Goal: Transaction & Acquisition: Purchase product/service

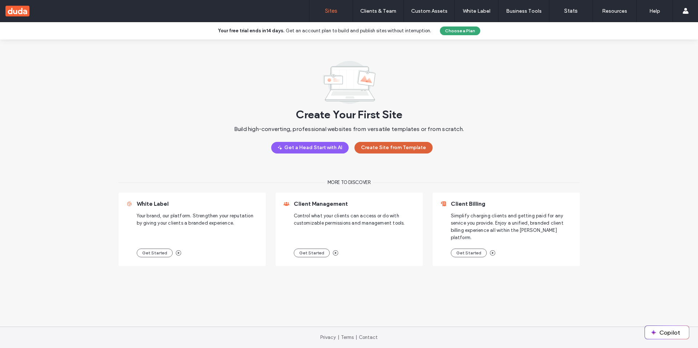
click at [383, 148] on button "Create Site from Template" at bounding box center [393, 148] width 78 height 12
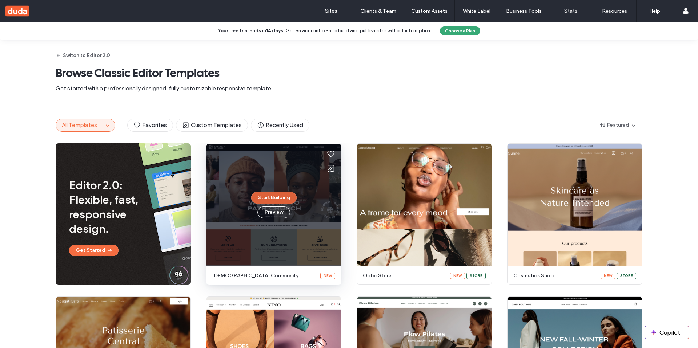
click at [274, 195] on button "Start Building" at bounding box center [273, 198] width 45 height 12
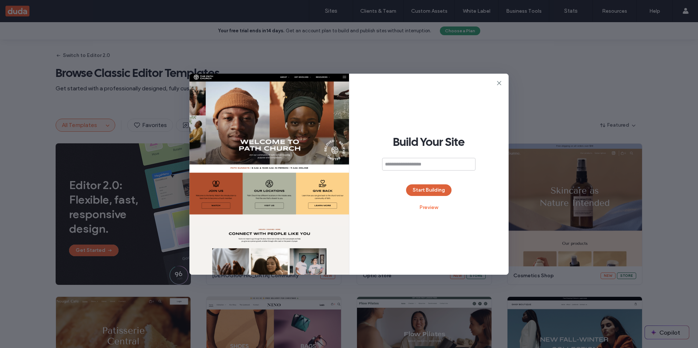
click at [431, 193] on button "Start Building" at bounding box center [428, 191] width 45 height 12
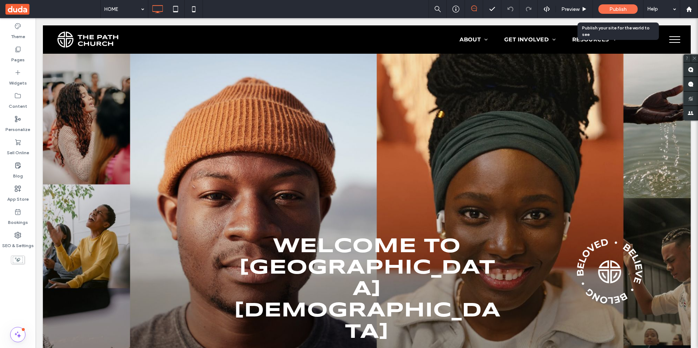
click at [631, 11] on div "Publish" at bounding box center [617, 8] width 39 height 9
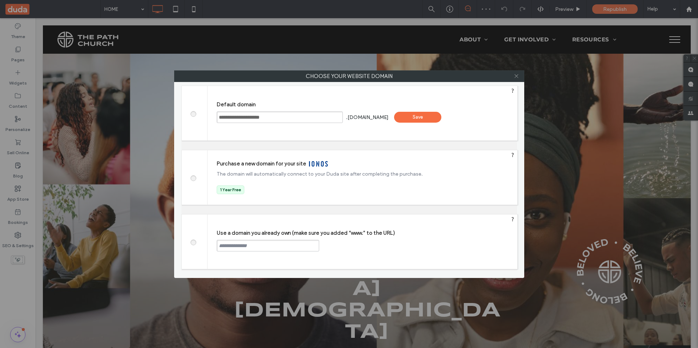
click at [517, 77] on icon at bounding box center [515, 75] width 5 height 5
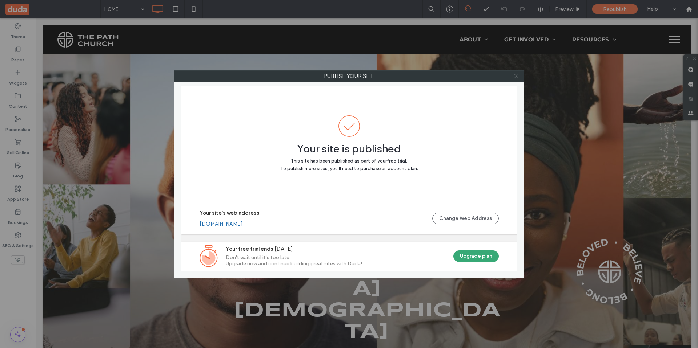
click at [515, 76] on icon at bounding box center [515, 75] width 5 height 5
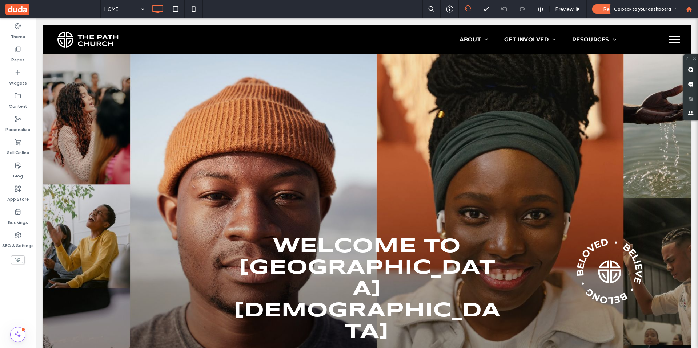
click at [689, 10] on use at bounding box center [688, 8] width 5 height 5
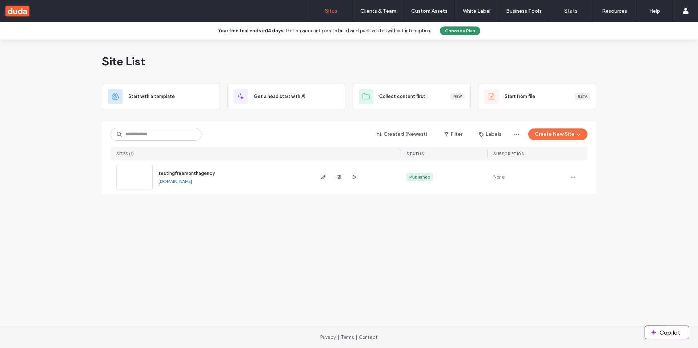
click at [457, 32] on button "Choose a Plan" at bounding box center [460, 31] width 40 height 9
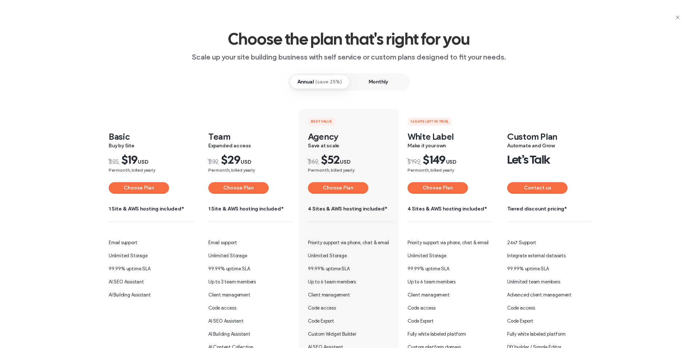
click at [364, 85] on span "Monthly" at bounding box center [378, 82] width 58 height 13
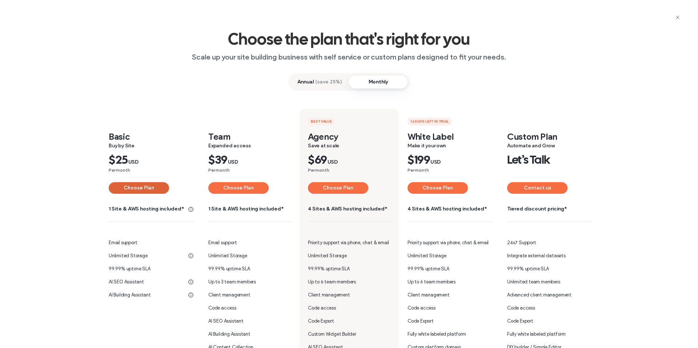
click at [137, 191] on button "Choose Plan" at bounding box center [139, 188] width 60 height 12
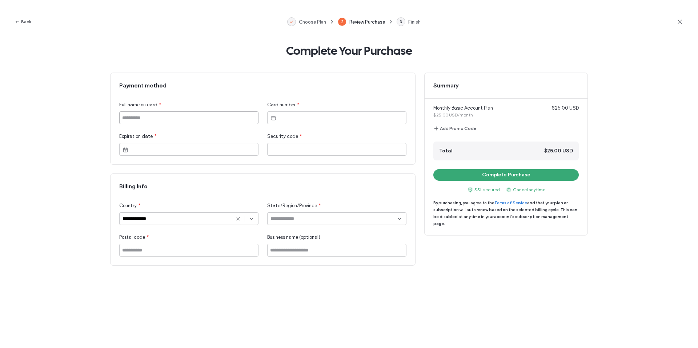
click at [185, 116] on input at bounding box center [188, 118] width 139 height 13
type input "**********"
click at [277, 120] on div at bounding box center [336, 118] width 139 height 13
drag, startPoint x: 278, startPoint y: 194, endPoint x: 241, endPoint y: 210, distance: 40.2
click at [278, 195] on div "**********" at bounding box center [262, 224] width 287 height 66
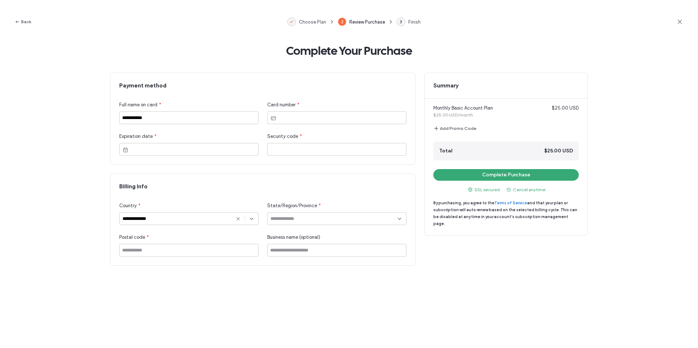
click at [279, 222] on input at bounding box center [333, 219] width 127 height 6
click at [239, 219] on use at bounding box center [237, 218] width 3 height 3
click at [224, 219] on input at bounding box center [185, 219] width 127 height 6
click at [210, 244] on div "Germany" at bounding box center [189, 244] width 138 height 13
type input "*******"
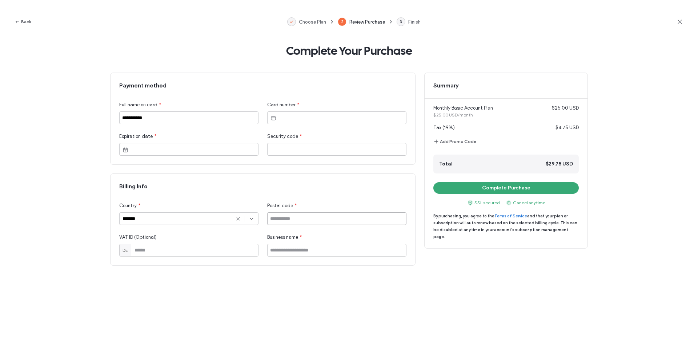
click at [298, 216] on input at bounding box center [336, 219] width 139 height 13
type input "******"
click at [272, 278] on div "**********" at bounding box center [349, 196] width 698 height 305
click at [493, 251] on div "**********" at bounding box center [348, 169] width 477 height 193
click at [497, 183] on button "Complete Purchase" at bounding box center [505, 188] width 145 height 12
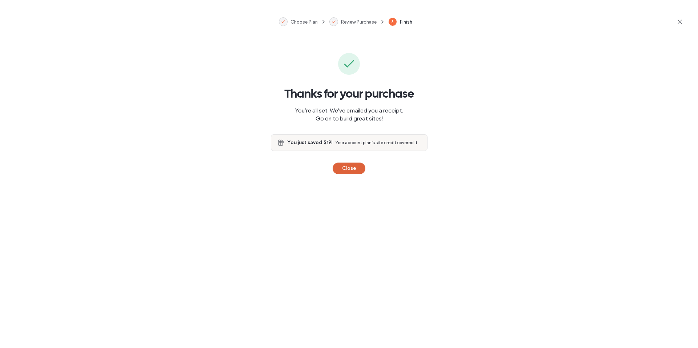
click at [346, 169] on button "Close" at bounding box center [348, 169] width 33 height 12
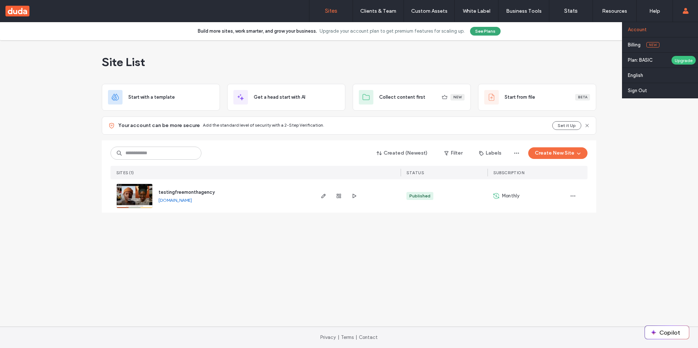
click at [689, 31] on link "Account" at bounding box center [663, 29] width 70 height 15
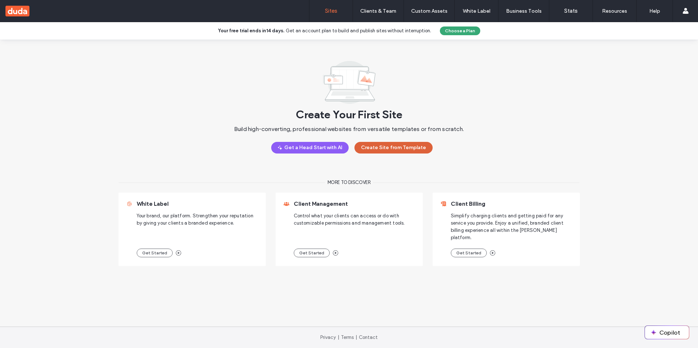
click at [375, 151] on button "Create Site from Template" at bounding box center [393, 148] width 78 height 12
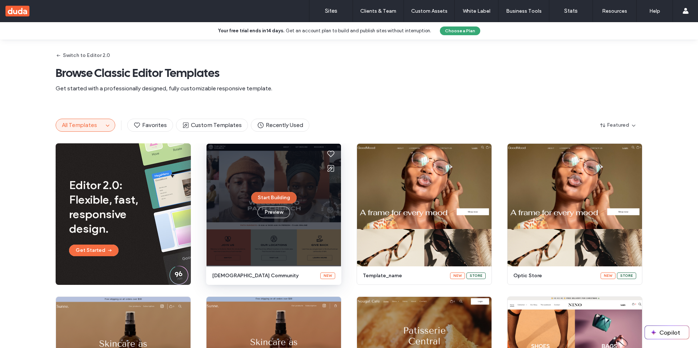
click at [278, 199] on button "Start Building" at bounding box center [273, 198] width 45 height 12
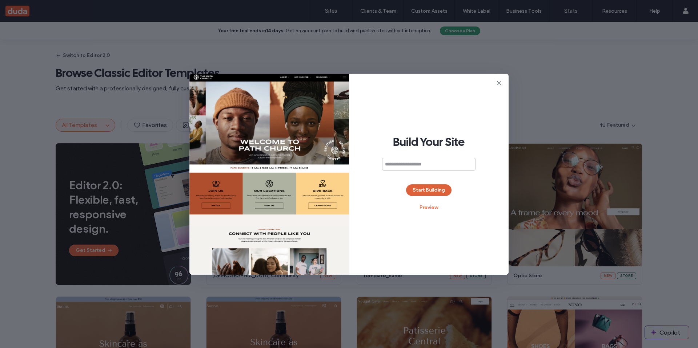
click at [411, 188] on button "Start Building" at bounding box center [428, 191] width 45 height 12
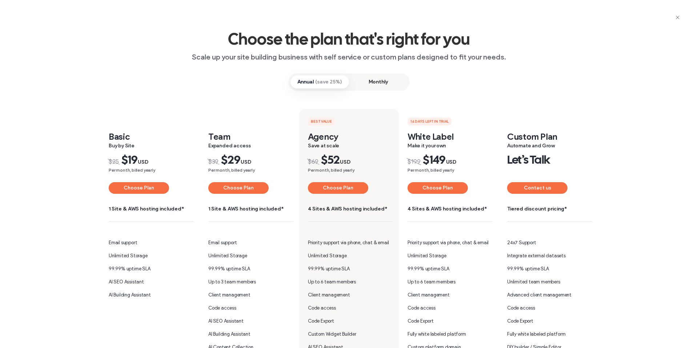
click at [380, 81] on span "Monthly" at bounding box center [378, 82] width 58 height 13
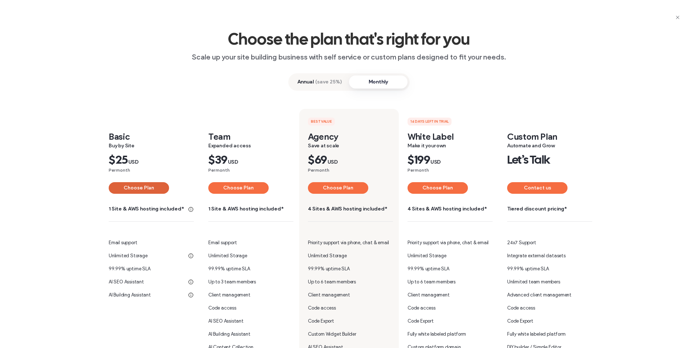
click at [140, 187] on button "Choose Plan" at bounding box center [139, 188] width 60 height 12
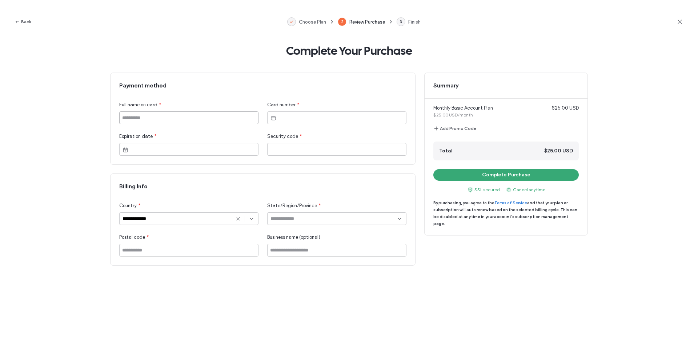
click at [187, 114] on input at bounding box center [188, 118] width 139 height 13
type input "**********"
click at [284, 114] on div at bounding box center [336, 118] width 139 height 13
click at [239, 215] on div "**********" at bounding box center [188, 219] width 139 height 13
click at [211, 219] on input "**********" at bounding box center [179, 219] width 115 height 6
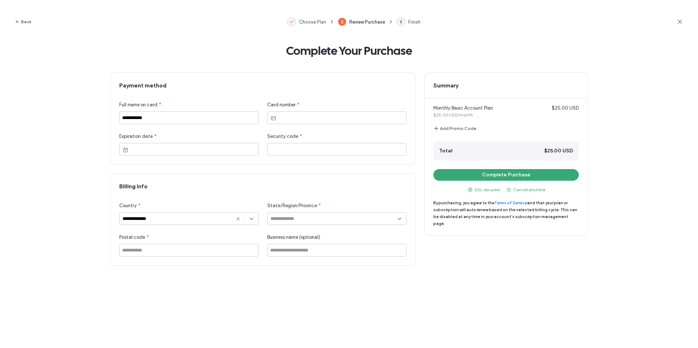
click at [240, 216] on icon at bounding box center [238, 219] width 6 height 6
click at [231, 222] on input at bounding box center [185, 219] width 127 height 6
click at [206, 242] on div "Germany" at bounding box center [189, 244] width 138 height 13
type input "*******"
click at [298, 225] on input at bounding box center [336, 219] width 139 height 13
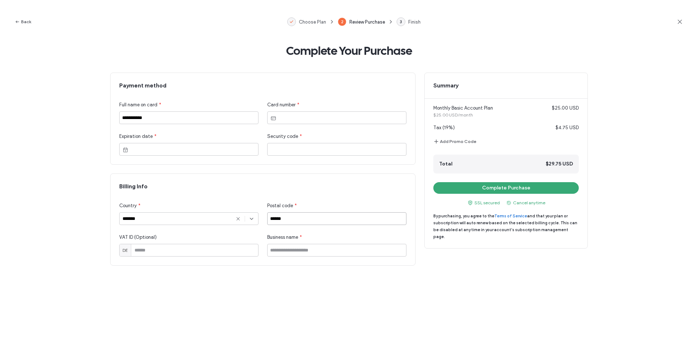
type input "******"
click at [498, 261] on div "**********" at bounding box center [348, 173] width 477 height 201
click at [513, 185] on button "Complete Purchase" at bounding box center [505, 188] width 145 height 12
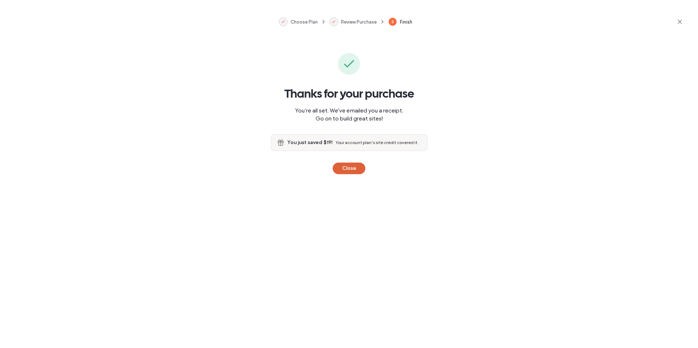
click at [354, 166] on button "Close" at bounding box center [348, 169] width 33 height 12
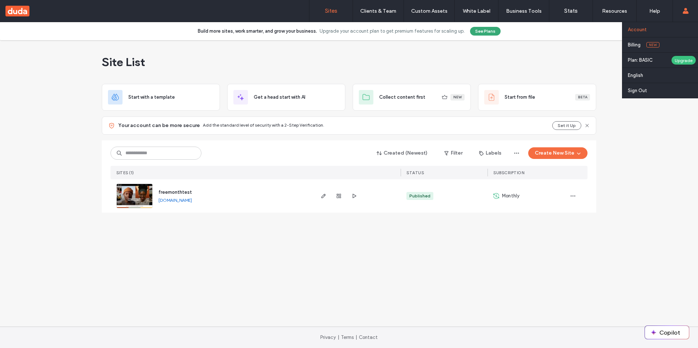
click at [682, 32] on link "Account" at bounding box center [663, 29] width 70 height 15
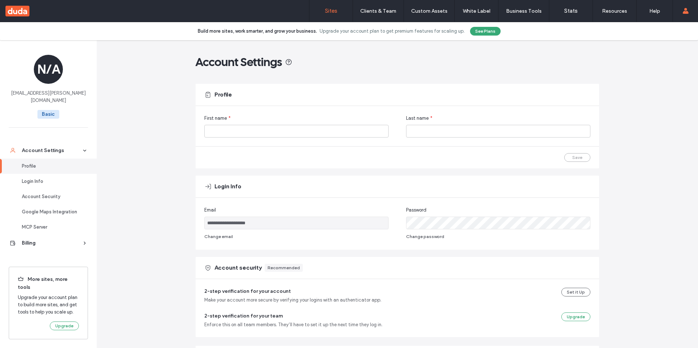
click at [347, 12] on link "Sites" at bounding box center [330, 11] width 43 height 22
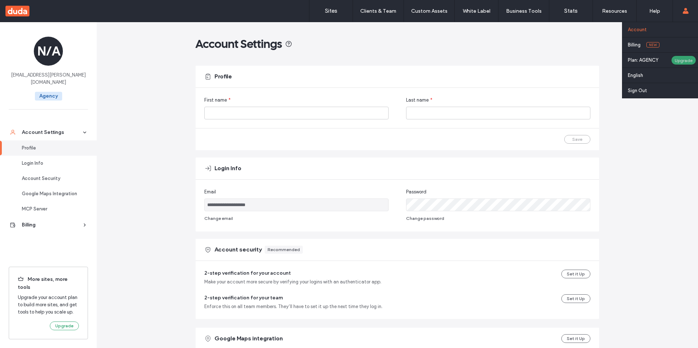
click at [680, 58] on div "Upgrade" at bounding box center [683, 60] width 25 height 9
click at [665, 44] on link "Billing New" at bounding box center [663, 44] width 70 height 15
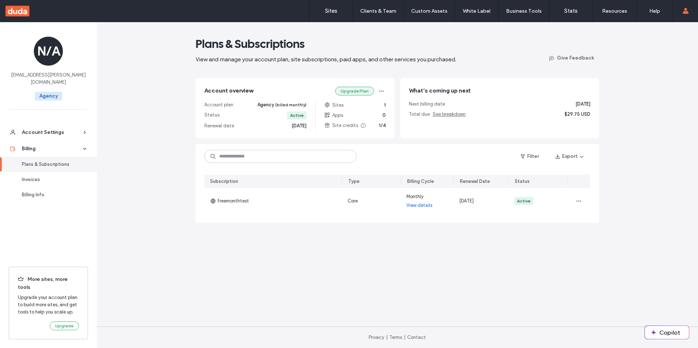
click at [367, 90] on button "Upgrade Plan" at bounding box center [354, 91] width 39 height 9
click at [384, 90] on span "button" at bounding box center [381, 91] width 9 height 9
click at [358, 133] on div "Cancel Plan" at bounding box center [352, 136] width 65 height 14
click at [360, 125] on span "Change Billing Cycle" at bounding box center [348, 122] width 44 height 7
click at [363, 110] on div "Change Plan" at bounding box center [352, 109] width 65 height 14
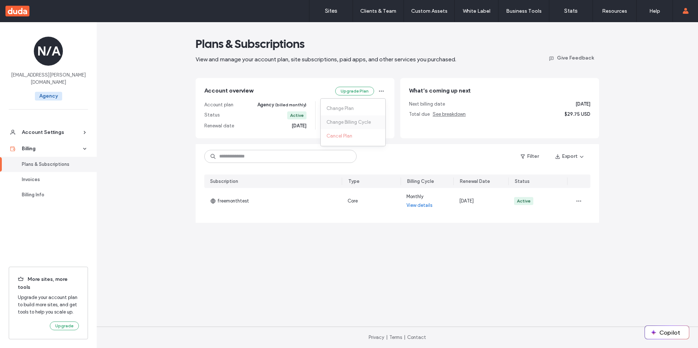
click at [362, 119] on span "Change Billing Cycle" at bounding box center [348, 122] width 44 height 7
click at [361, 131] on div "Cancel Plan" at bounding box center [352, 136] width 65 height 14
click at [361, 116] on div "Change Billing Cycle" at bounding box center [352, 123] width 65 height 14
click at [362, 108] on div "Change Plan" at bounding box center [352, 109] width 65 height 14
click at [654, 159] on div "Plans & Subscriptions View and manage your account plan, site subscriptions, pa…" at bounding box center [397, 185] width 601 height 326
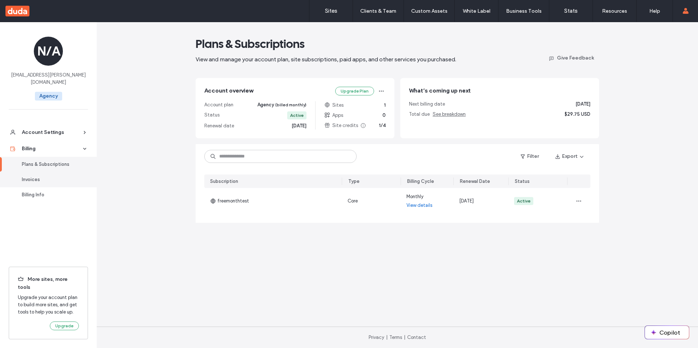
click at [43, 176] on div "Invoices" at bounding box center [52, 179] width 60 height 7
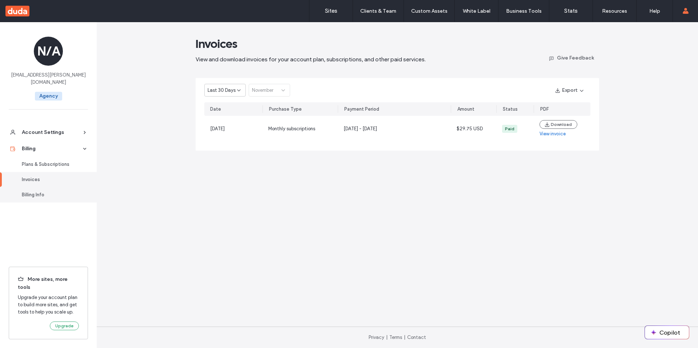
click at [44, 191] on div "Billing Info" at bounding box center [52, 194] width 60 height 7
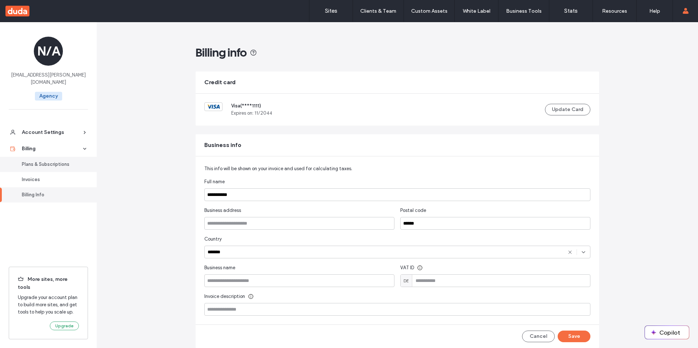
click at [49, 161] on div "Plans & Subscriptions" at bounding box center [52, 164] width 60 height 7
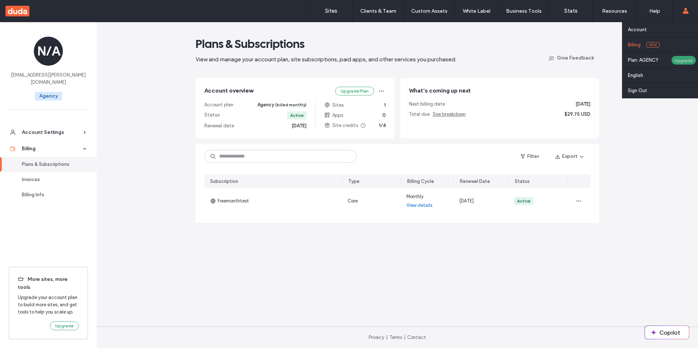
click at [677, 58] on div "Upgrade" at bounding box center [683, 60] width 25 height 9
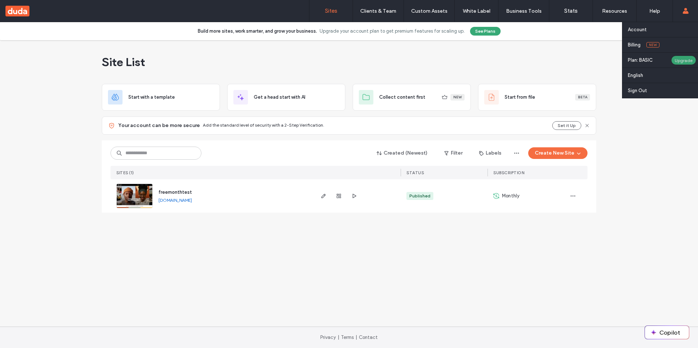
drag, startPoint x: 0, startPoint y: 0, endPoint x: 678, endPoint y: 63, distance: 680.9
click at [678, 63] on div "Upgrade" at bounding box center [683, 60] width 25 height 9
click at [671, 40] on link "Billing New" at bounding box center [663, 44] width 70 height 15
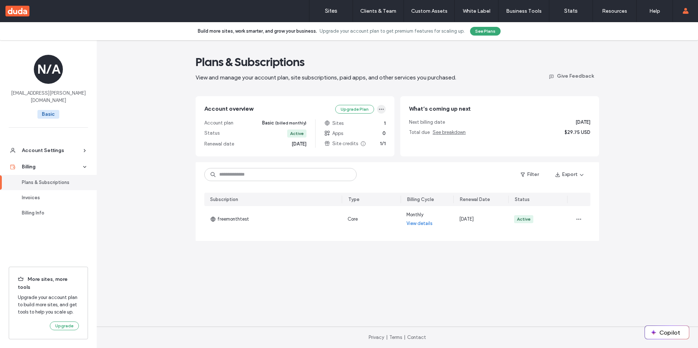
click at [380, 107] on icon "button" at bounding box center [381, 109] width 6 height 6
click at [643, 195] on div "Plans & Subscriptions View and manage your account plan, site subscriptions, pa…" at bounding box center [397, 194] width 601 height 308
